Goal: Transaction & Acquisition: Download file/media

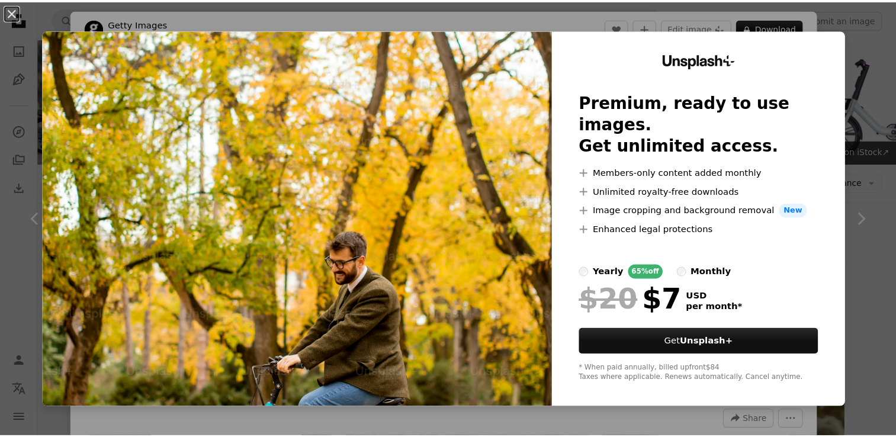
scroll to position [474, 0]
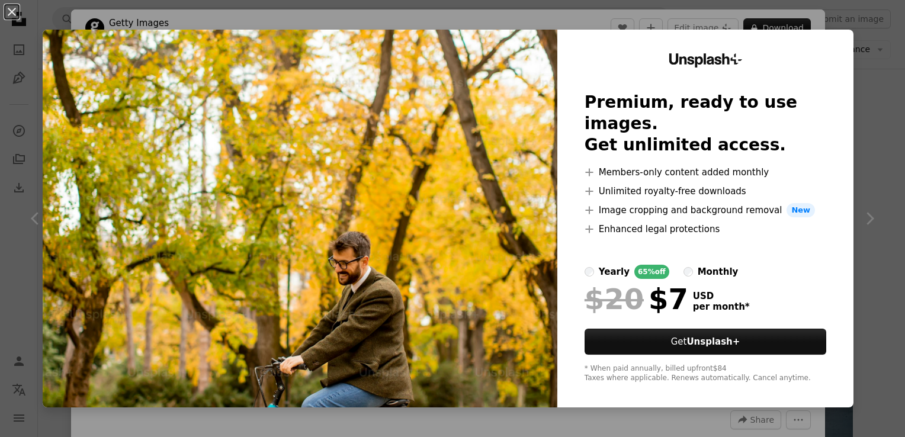
click at [864, 73] on div "An X shape Unsplash+ Premium, ready to use images. Get unlimited access. A plus…" at bounding box center [452, 218] width 905 height 437
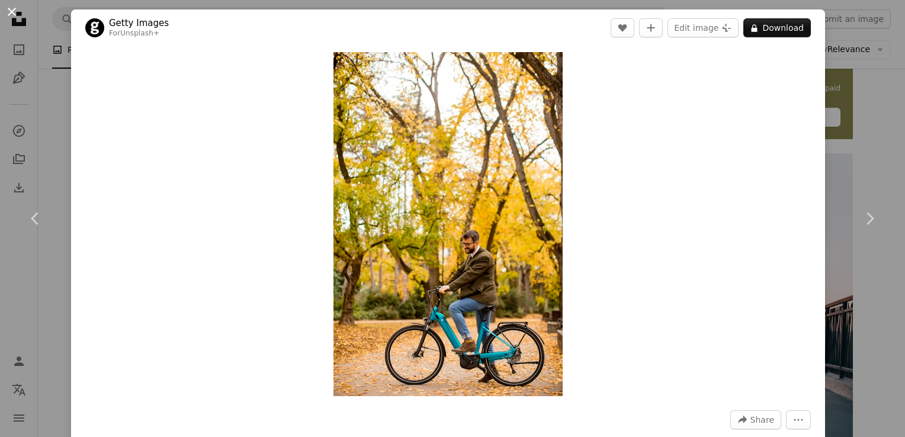
click at [12, 14] on button "An X shape" at bounding box center [12, 12] width 14 height 14
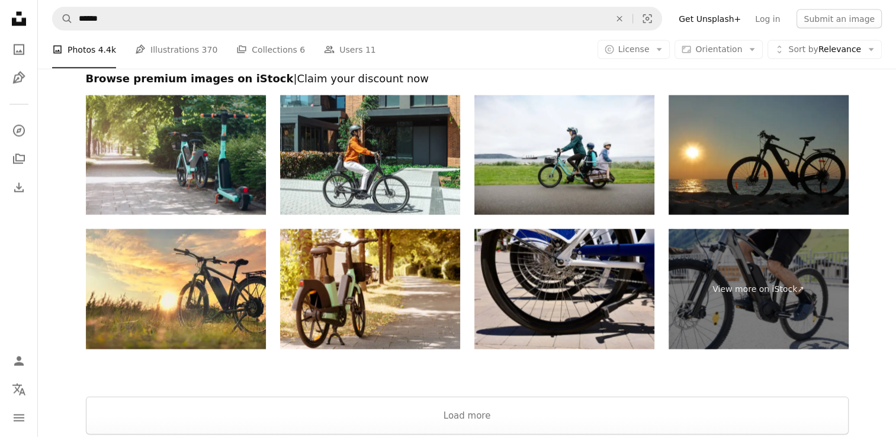
scroll to position [2611, 0]
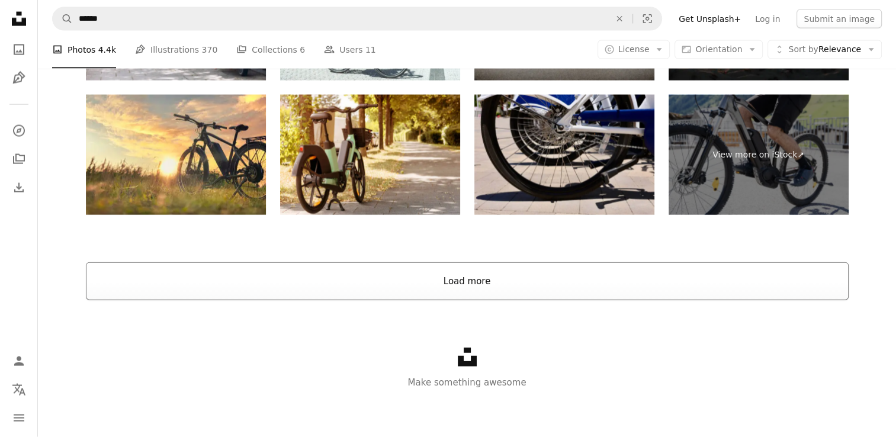
click at [466, 277] on button "Load more" at bounding box center [467, 281] width 763 height 38
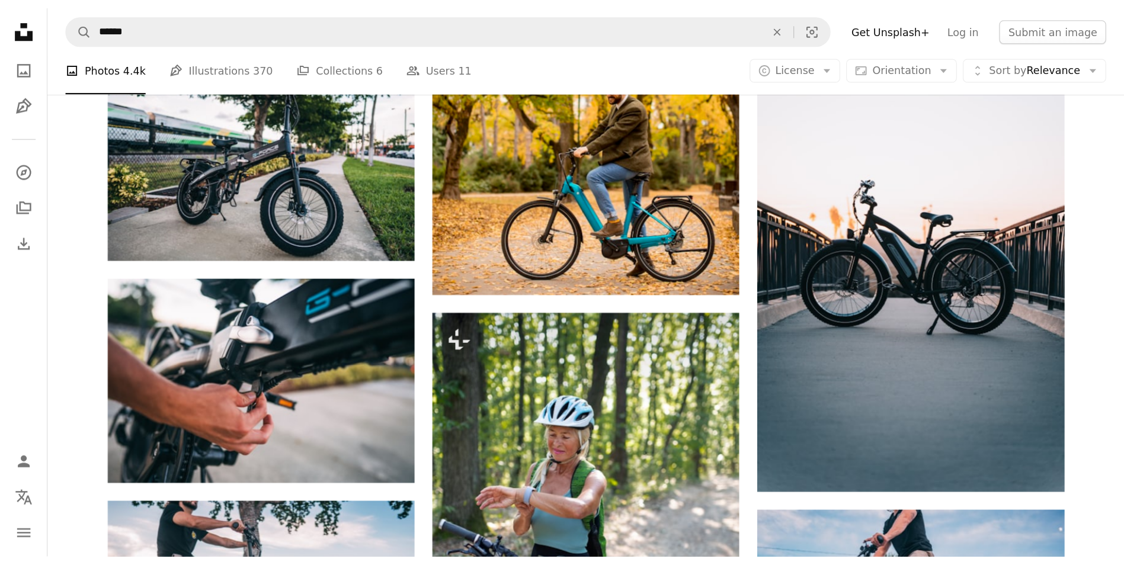
scroll to position [630, 0]
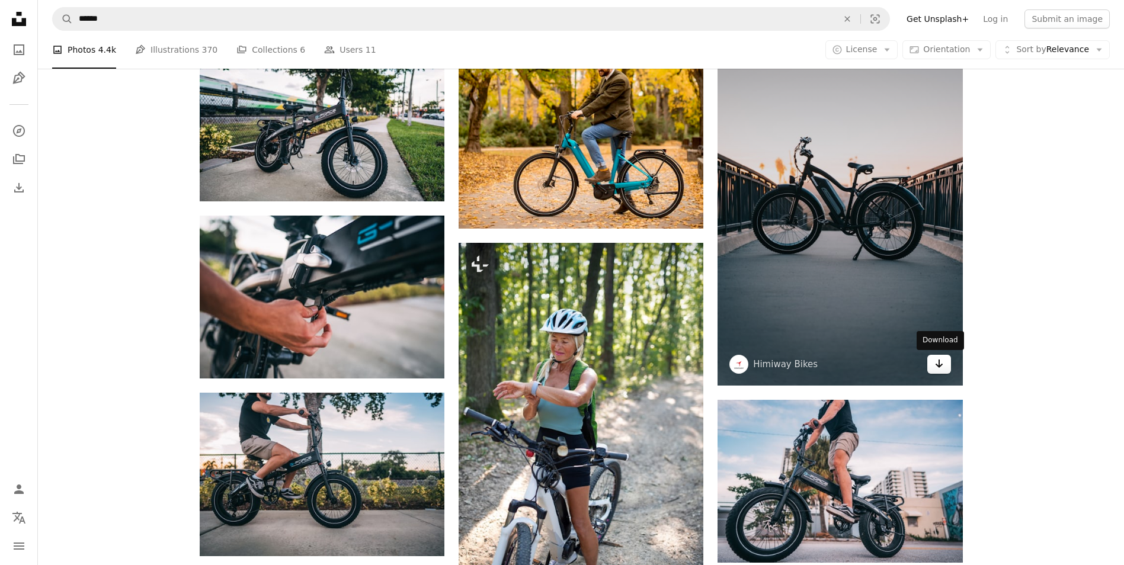
click at [905, 366] on icon "Arrow pointing down" at bounding box center [938, 364] width 9 height 14
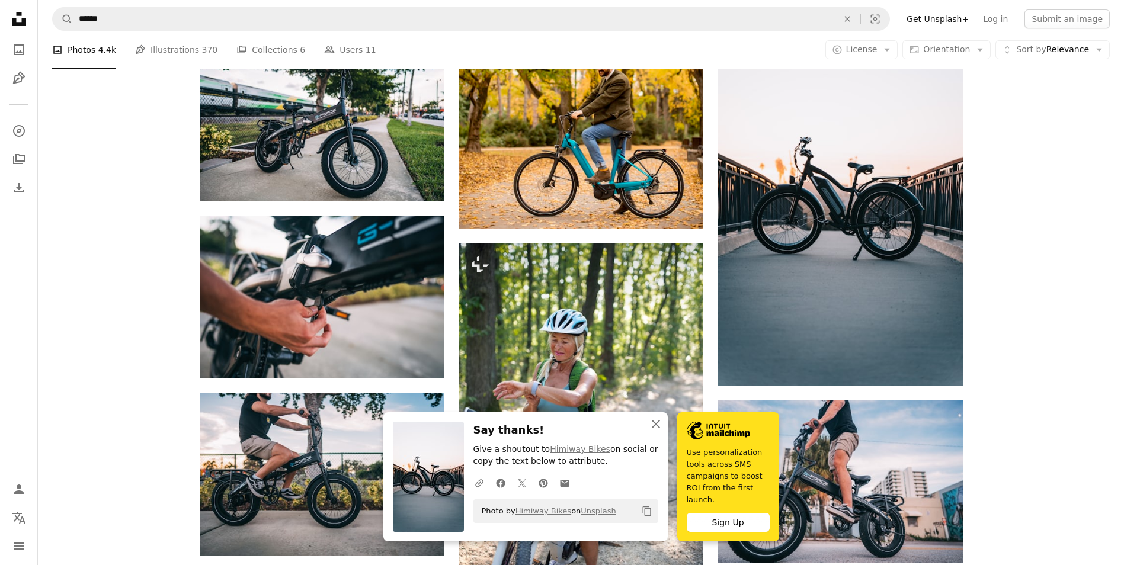
click at [655, 428] on icon "button" at bounding box center [656, 424] width 8 height 8
